Goal: Information Seeking & Learning: Check status

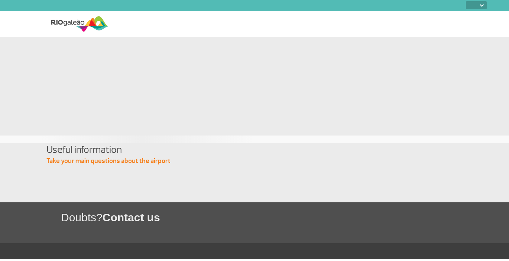
select select
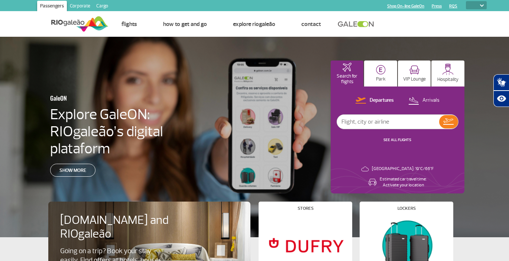
click at [383, 127] on input "text" at bounding box center [388, 122] width 102 height 14
type input "London"
click at [450, 121] on img at bounding box center [448, 122] width 10 height 6
click at [387, 120] on input "text" at bounding box center [388, 122] width 102 height 14
type input "maceio"
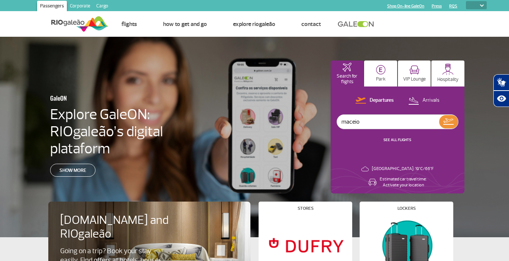
click at [446, 121] on img at bounding box center [448, 122] width 10 height 6
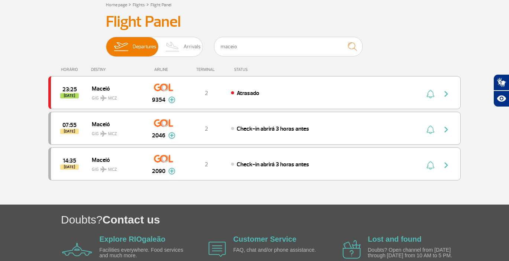
scroll to position [46, 0]
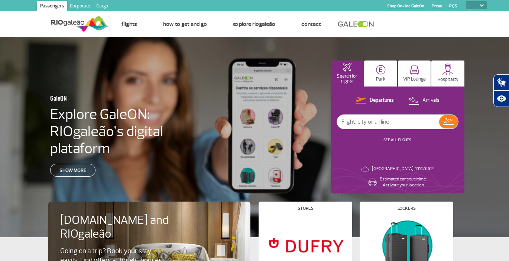
click at [388, 119] on input "text" at bounding box center [388, 122] width 102 height 14
type input "lhr"
click at [450, 116] on button at bounding box center [448, 121] width 19 height 13
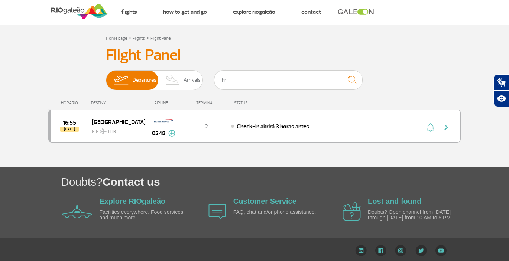
scroll to position [13, 0]
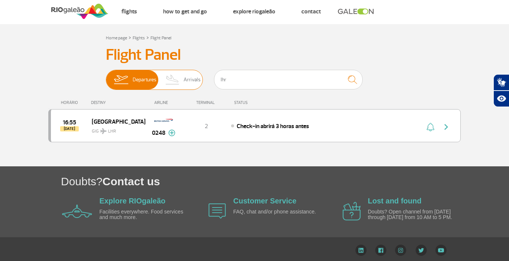
click at [199, 77] on span "Arrivals" at bounding box center [192, 79] width 17 height 19
click at [106, 76] on input "Departures Arrivals" at bounding box center [106, 76] width 0 height 0
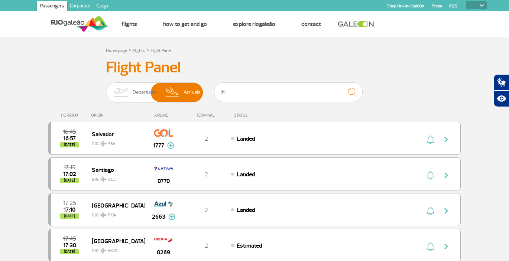
scroll to position [0, 0]
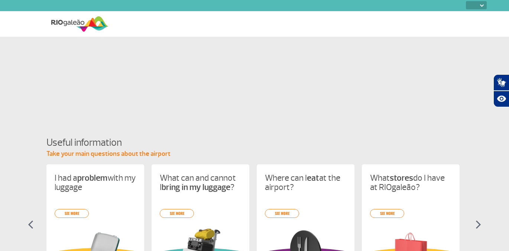
select select
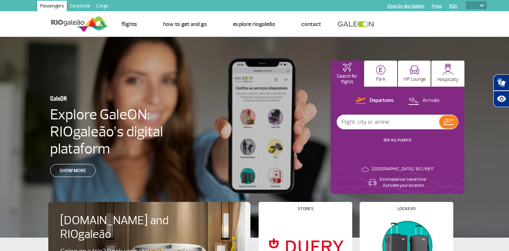
click at [366, 121] on input "text" at bounding box center [388, 122] width 102 height 14
type input "[GEOGRAPHIC_DATA]"
click at [450, 120] on img at bounding box center [448, 122] width 10 height 6
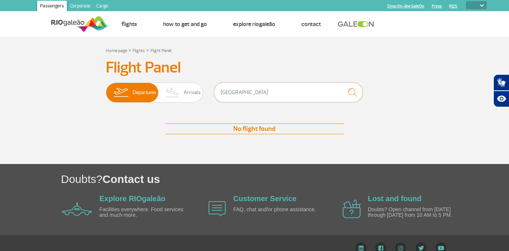
click at [233, 90] on input "[GEOGRAPHIC_DATA]" at bounding box center [288, 93] width 149 height 20
click at [186, 92] on span "Arrivals" at bounding box center [192, 92] width 17 height 19
click at [106, 89] on input "Departures Arrivals" at bounding box center [106, 89] width 0 height 0
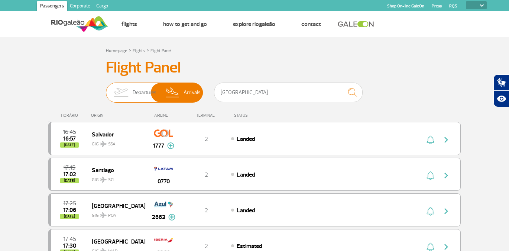
click at [145, 93] on span "Departures" at bounding box center [145, 92] width 24 height 19
click at [106, 89] on input "Departures Arrivals" at bounding box center [106, 89] width 0 height 0
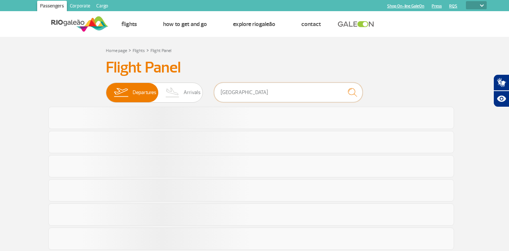
click at [238, 92] on input "[GEOGRAPHIC_DATA]" at bounding box center [288, 93] width 149 height 20
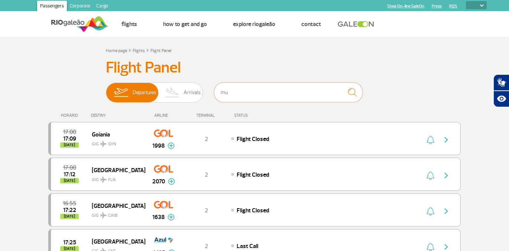
type input "mun"
click at [174, 94] on img at bounding box center [173, 92] width 22 height 19
click at [106, 89] on input "Departures Arrivals" at bounding box center [106, 89] width 0 height 0
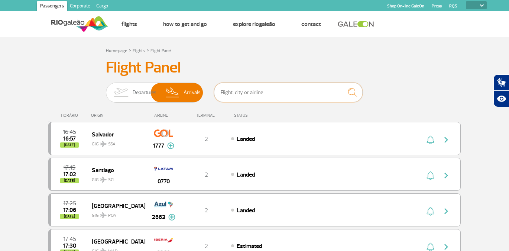
click at [255, 90] on input "text" at bounding box center [288, 93] width 149 height 20
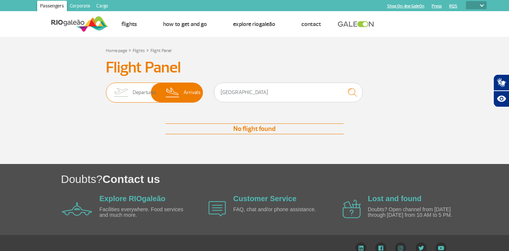
click at [138, 91] on span "Departures" at bounding box center [145, 92] width 24 height 19
click at [106, 89] on input "Departures Arrivals" at bounding box center [106, 89] width 0 height 0
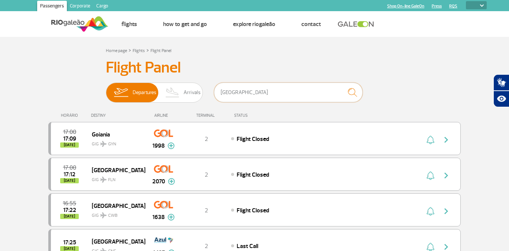
click at [255, 91] on input "[GEOGRAPHIC_DATA]" at bounding box center [288, 93] width 149 height 20
type input "[US_STATE]"
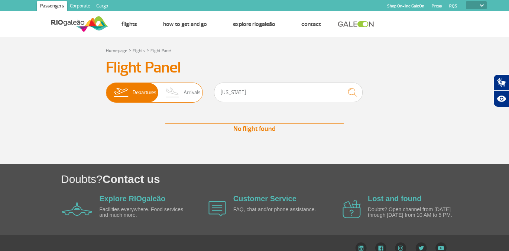
click at [184, 94] on img at bounding box center [173, 92] width 22 height 19
click at [106, 89] on input "Departures Arrivals" at bounding box center [106, 89] width 0 height 0
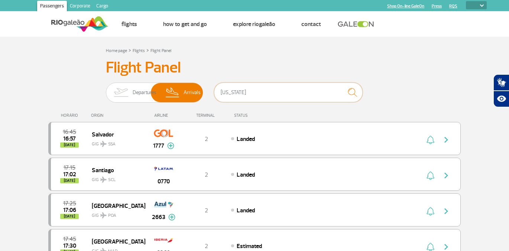
drag, startPoint x: 255, startPoint y: 93, endPoint x: 187, endPoint y: 71, distance: 72.3
click at [137, 88] on span "Departures" at bounding box center [145, 92] width 24 height 19
click at [106, 89] on input "Departures Arrivals" at bounding box center [106, 89] width 0 height 0
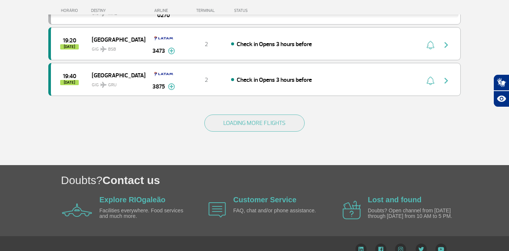
scroll to position [743, 0]
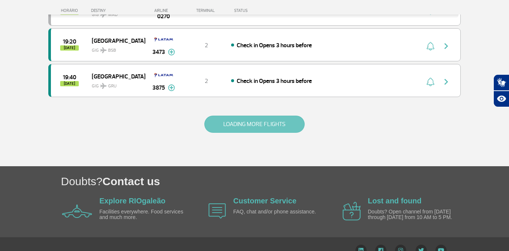
click at [253, 125] on button "LOADING MORE FLIGHTS" at bounding box center [254, 124] width 100 height 17
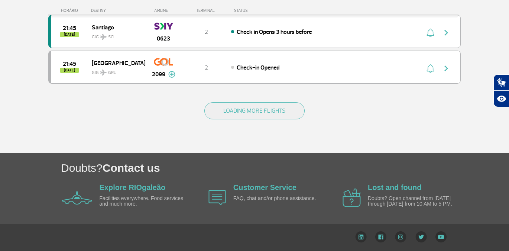
scroll to position [1469, 0]
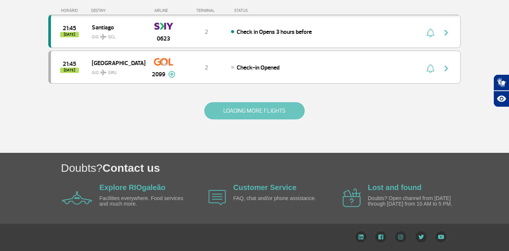
click at [255, 111] on button "LOADING MORE FLIGHTS" at bounding box center [254, 110] width 100 height 17
click at [253, 109] on button "LOADING MORE FLIGHTS" at bounding box center [254, 110] width 100 height 17
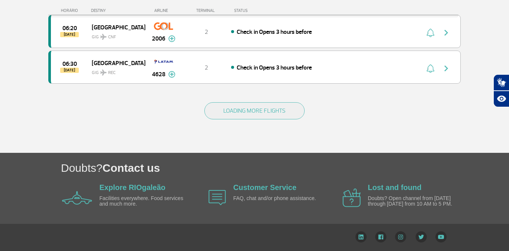
scroll to position [2565, 0]
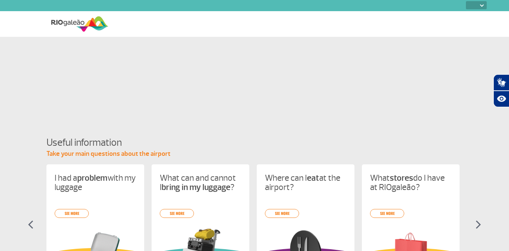
select select
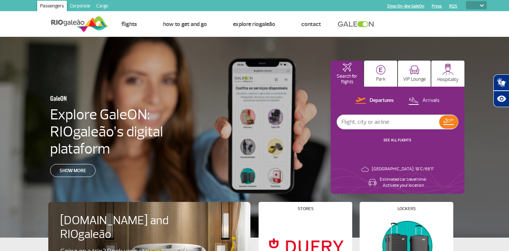
click at [367, 125] on input "text" at bounding box center [388, 122] width 102 height 14
type input "maceio"
click at [455, 124] on button at bounding box center [448, 121] width 19 height 13
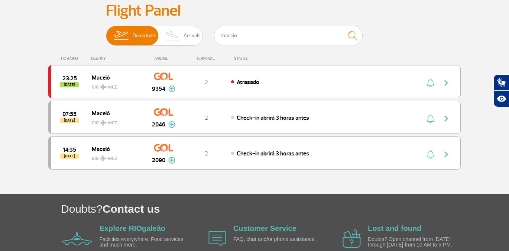
scroll to position [67, 0]
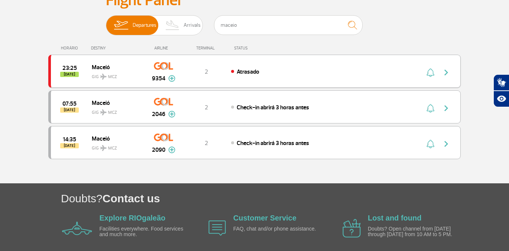
click at [250, 73] on span "Atrasado" at bounding box center [248, 71] width 23 height 7
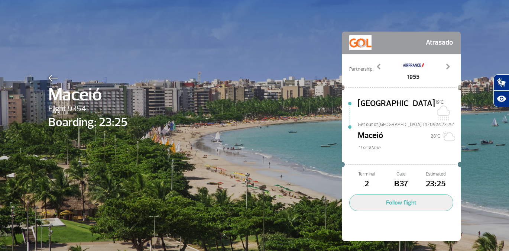
scroll to position [9, 0]
